Goal: Transaction & Acquisition: Download file/media

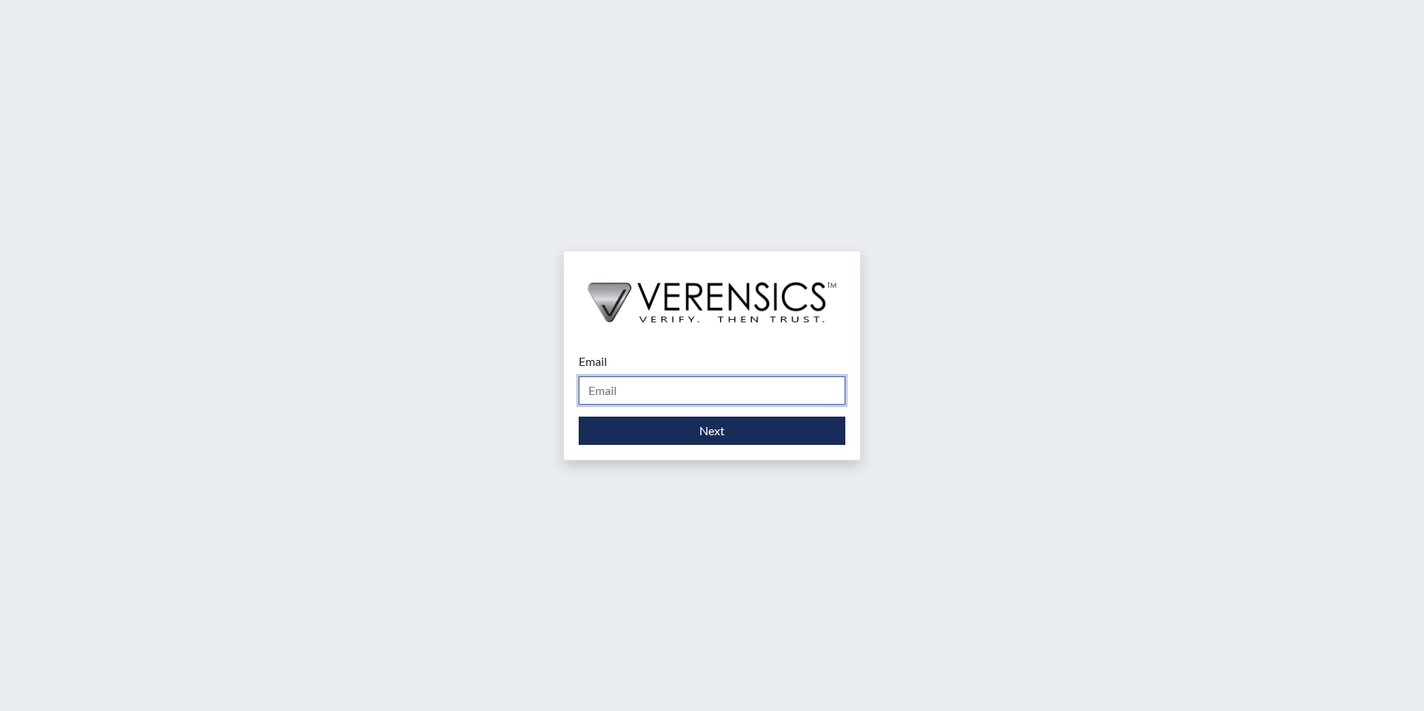
click at [732, 389] on input "Email" at bounding box center [712, 390] width 267 height 28
type input "[PERSON_NAME][EMAIL_ADDRESS][PERSON_NAME][DOMAIN_NAME]"
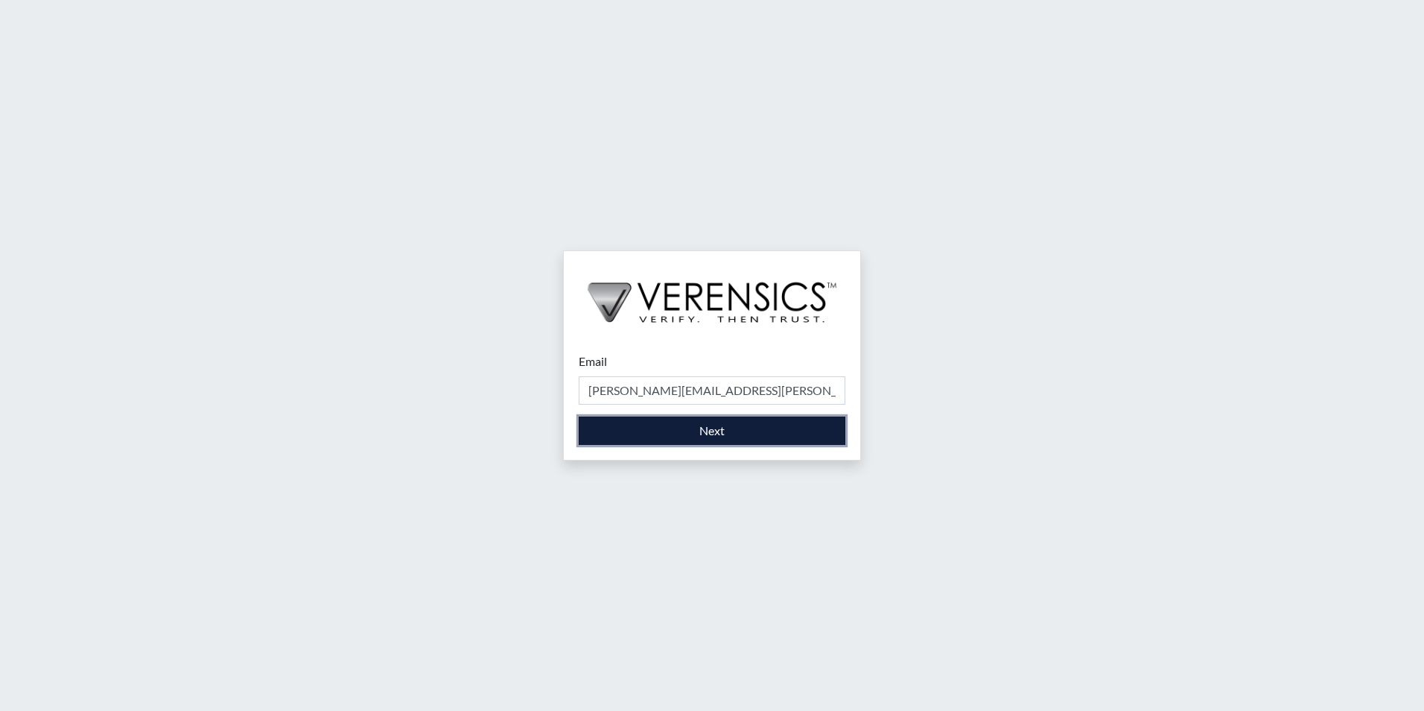
click at [682, 443] on button "Next" at bounding box center [712, 430] width 267 height 28
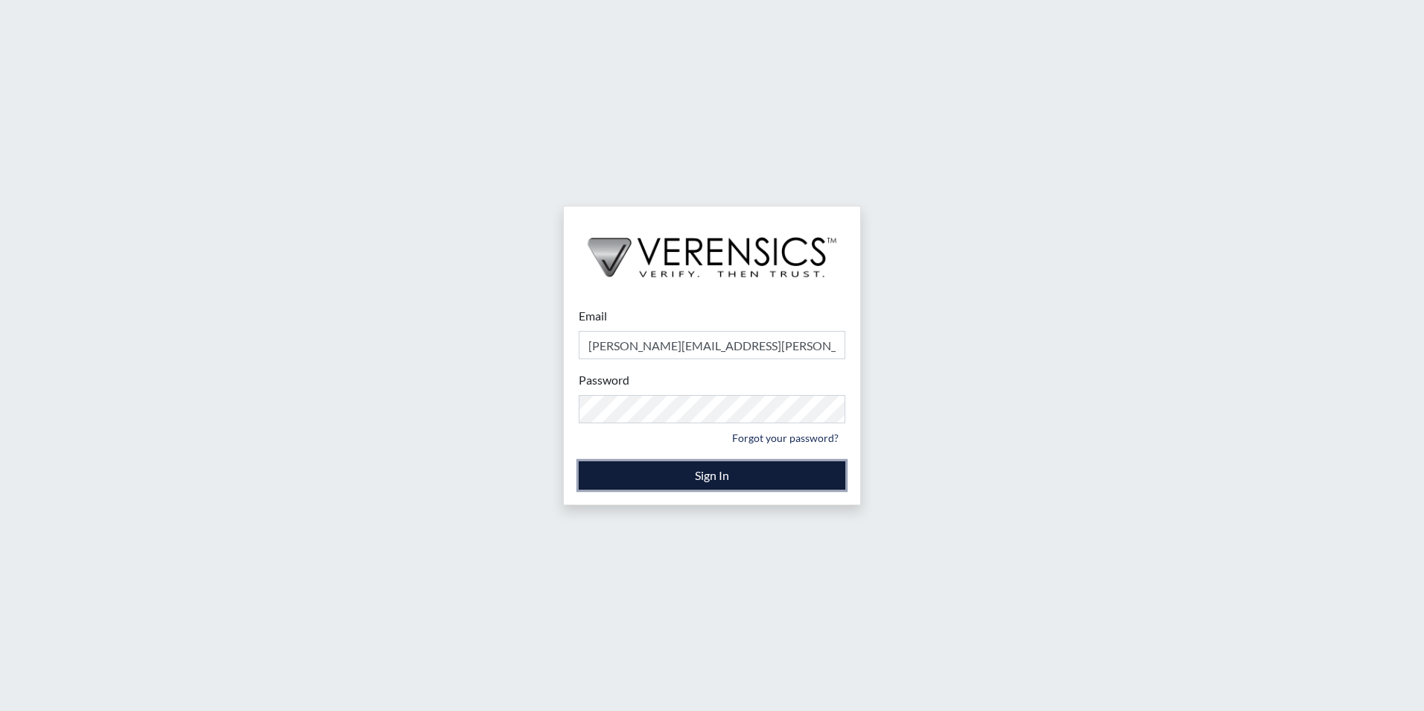
click at [697, 481] on button "Sign In" at bounding box center [712, 475] width 267 height 28
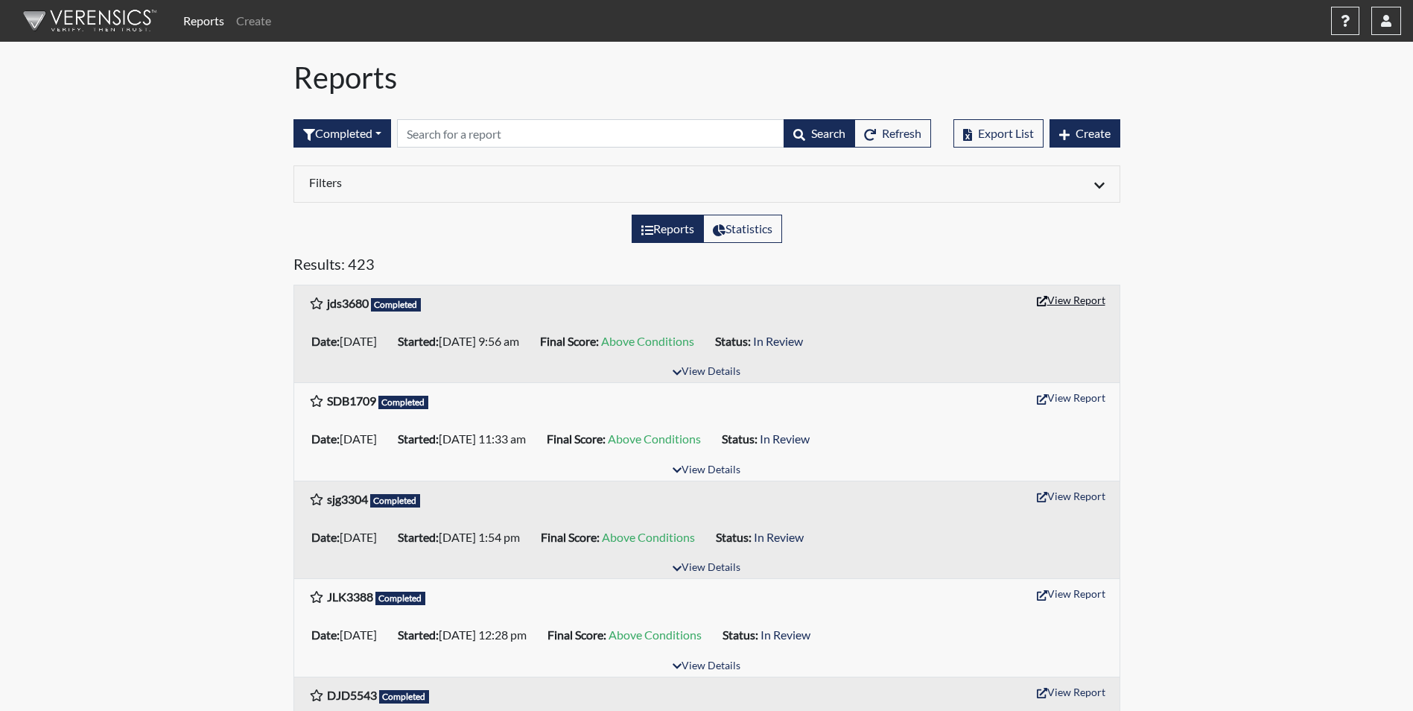
click at [1044, 300] on icon "button" at bounding box center [1042, 301] width 10 height 10
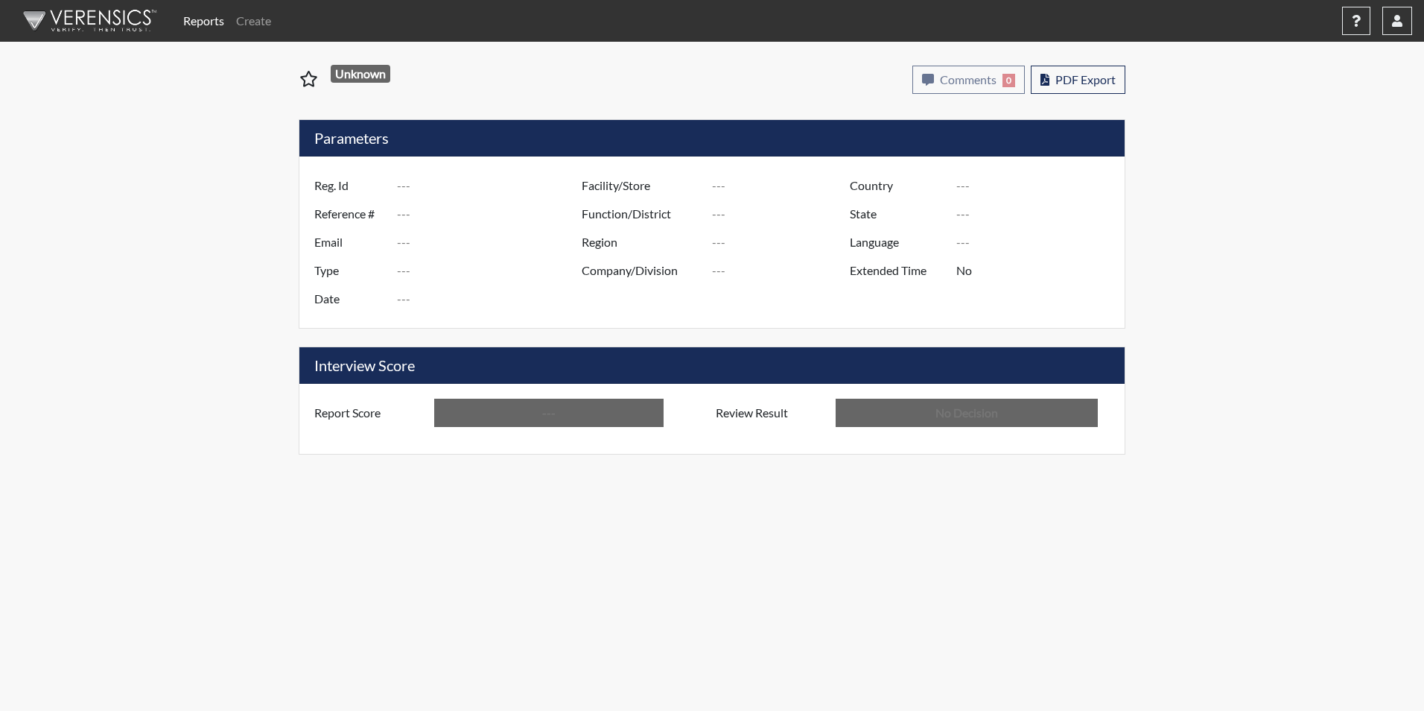
type input "jds3680"
type input "51239"
type input "---"
type input "Corrections Pre-Employment"
type input "Sep 12, 2025"
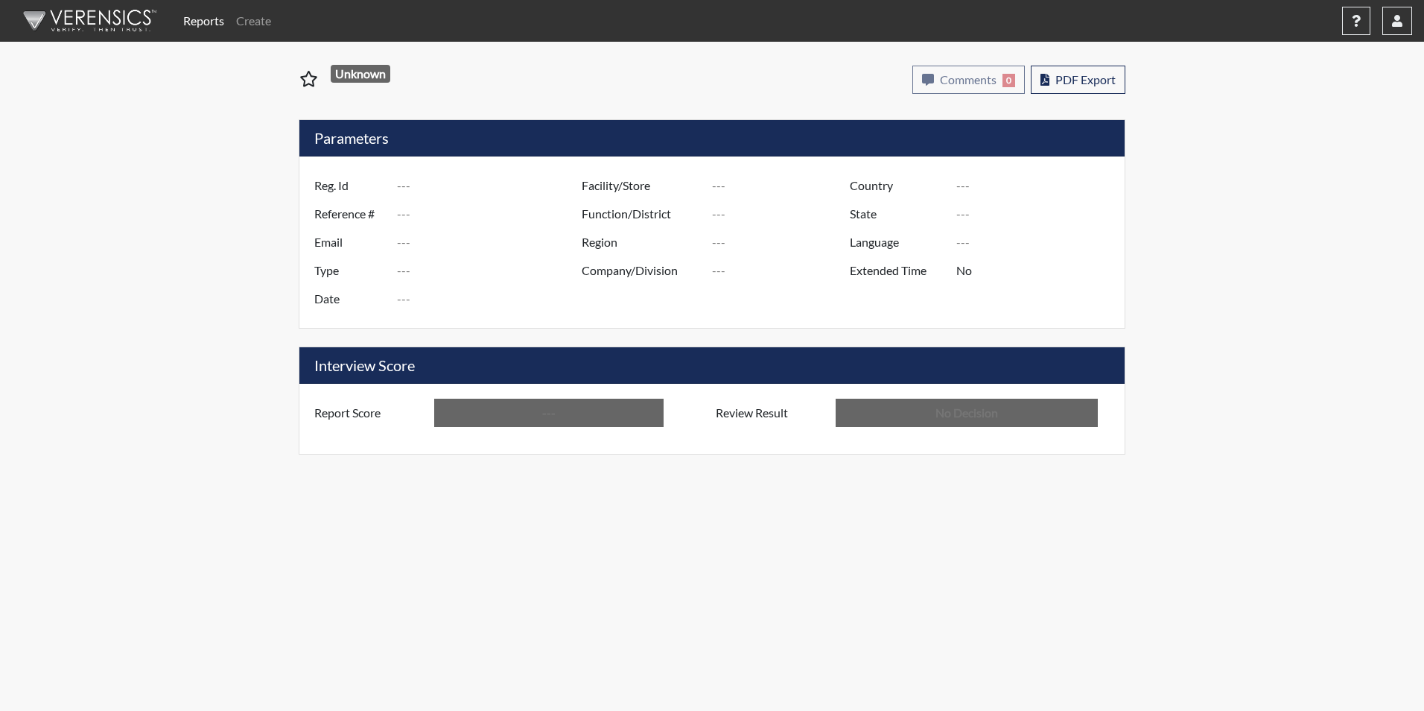
type input "Macon SP"
type input "[GEOGRAPHIC_DATA]"
type input "[US_STATE]"
type input "English"
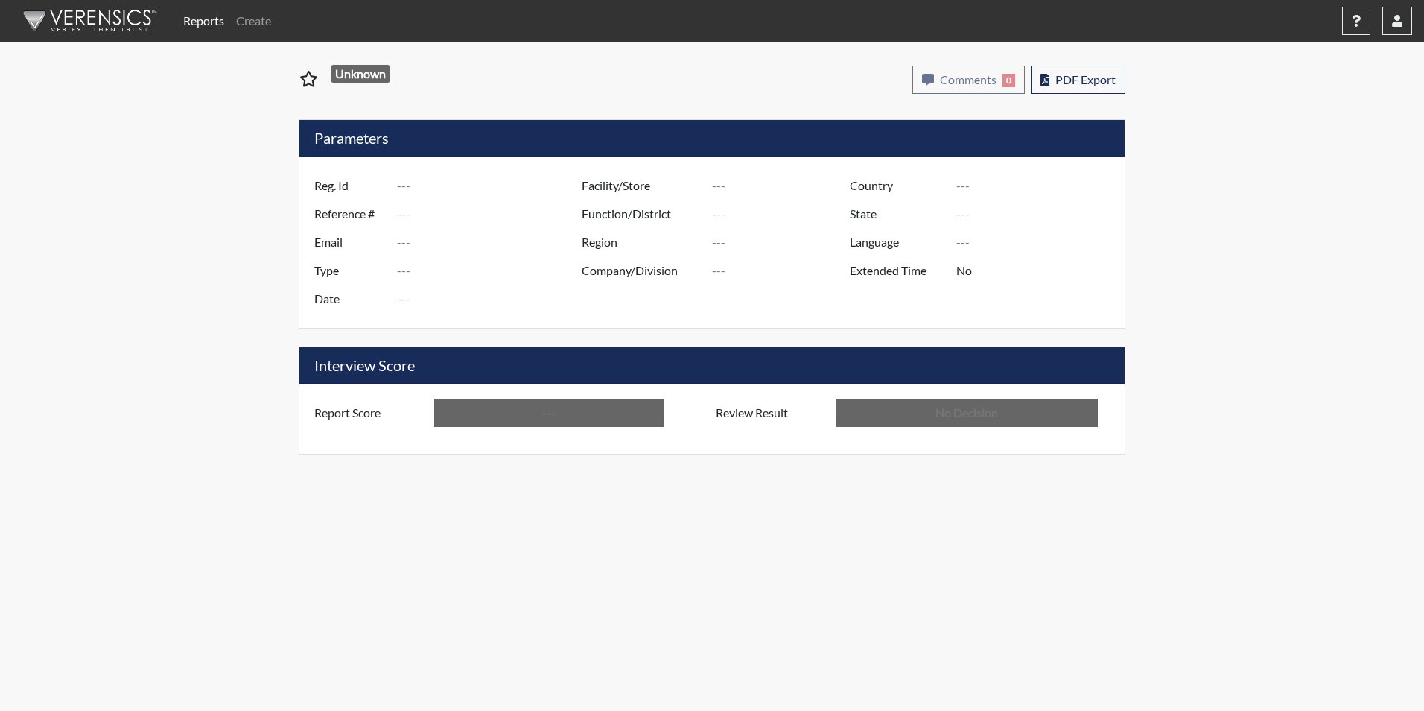
type input "Above Conditions"
type input "In Review"
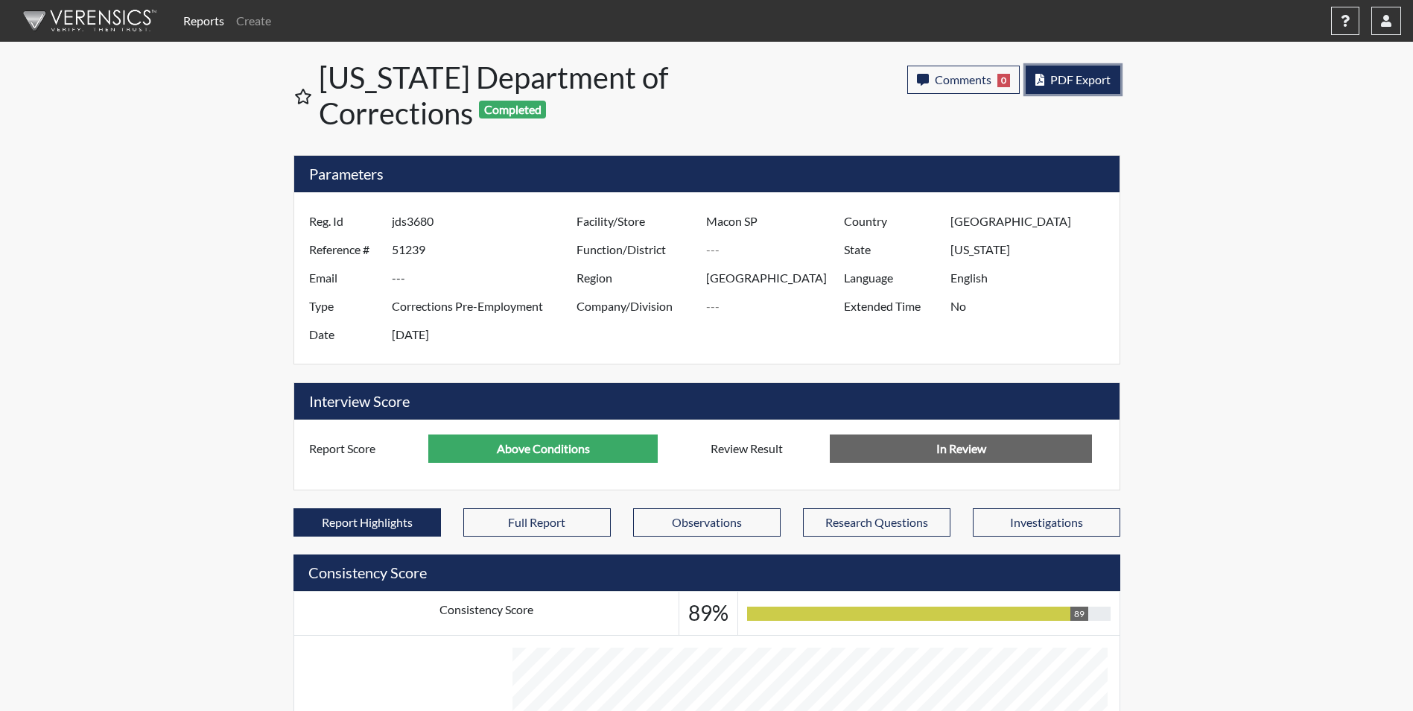
click at [1093, 83] on span "PDF Export" at bounding box center [1080, 79] width 60 height 14
